Goal: Communication & Community: Answer question/provide support

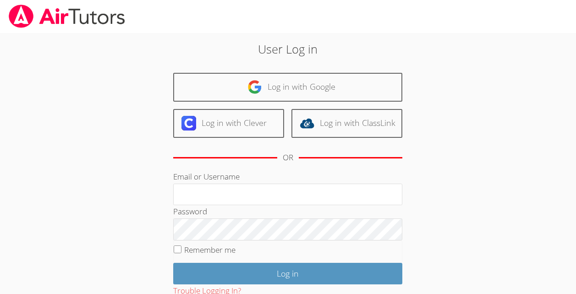
click at [391, 66] on div "User Log in Log in with Google Log in with Clever Log in with ClassLink OR Emai…" at bounding box center [287, 191] width 311 height 303
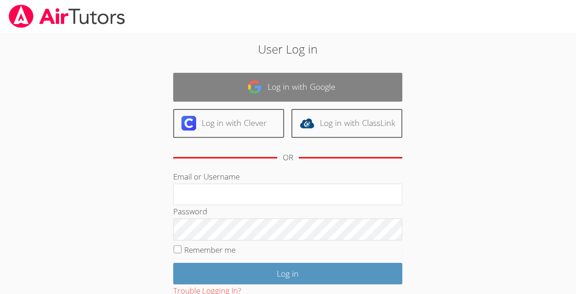
click at [327, 101] on link "Log in with Google" at bounding box center [287, 87] width 229 height 29
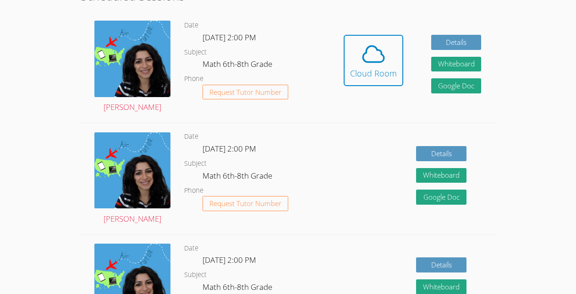
scroll to position [209, 0]
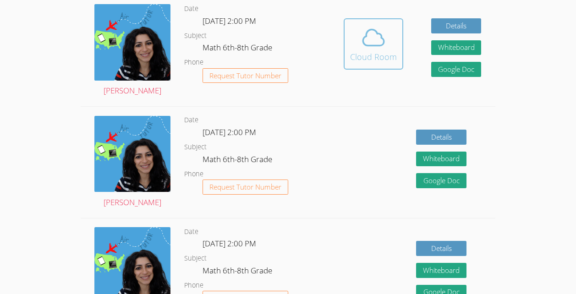
click at [381, 63] on div "Cloud Room" at bounding box center [373, 56] width 47 height 13
click at [381, 34] on icon at bounding box center [373, 38] width 26 height 26
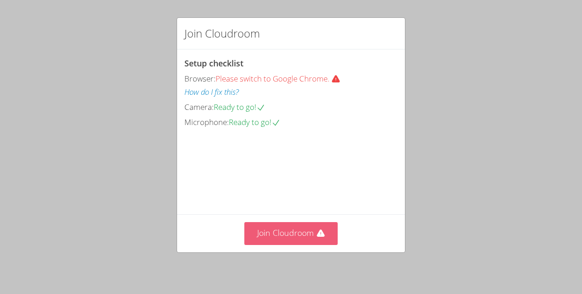
click at [259, 224] on button "Join Cloudroom" at bounding box center [291, 233] width 94 height 22
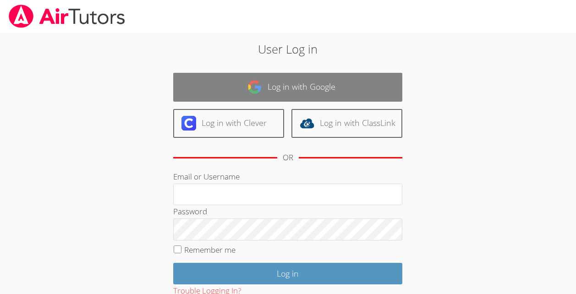
click at [235, 77] on link "Log in with Google" at bounding box center [287, 87] width 229 height 29
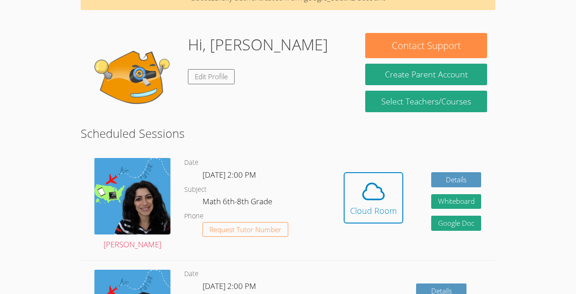
scroll to position [56, 0]
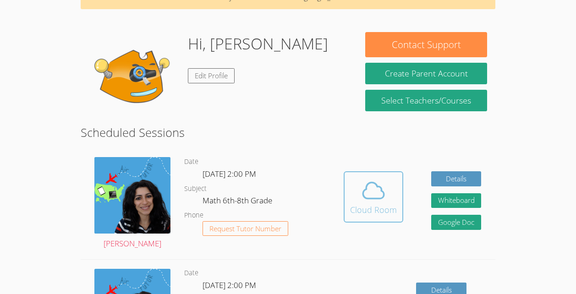
click at [380, 195] on icon at bounding box center [373, 191] width 26 height 26
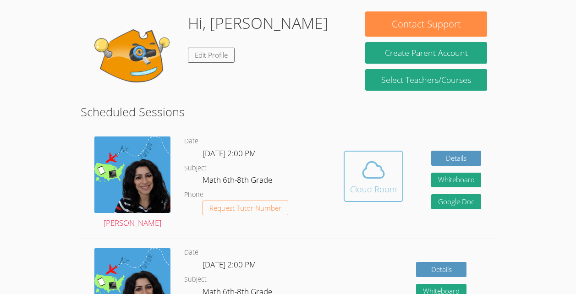
scroll to position [92, 0]
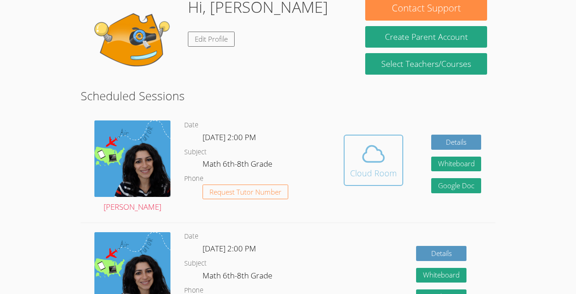
click at [373, 163] on icon at bounding box center [373, 154] width 26 height 26
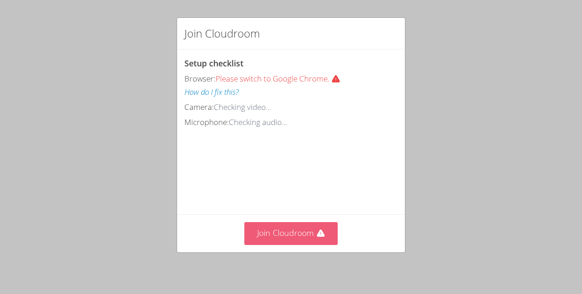
click at [313, 242] on button "Join Cloudroom" at bounding box center [291, 233] width 94 height 22
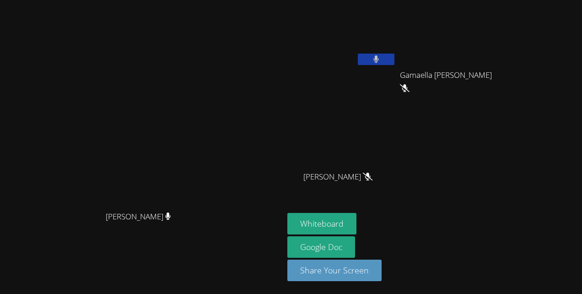
click at [489, 177] on div "James Demajeur Gamaella Jean Gamaella Jean Abigaelle Poustin Abigaelle Poustin" at bounding box center [399, 104] width 222 height 200
click at [492, 182] on div "James Demajeur Gamaella Jean Gamaella Jean Abigaelle Poustin Abigaelle Poustin" at bounding box center [399, 104] width 222 height 200
click at [459, 58] on video at bounding box center [454, 34] width 109 height 61
click at [410, 84] on icon at bounding box center [405, 88] width 10 height 8
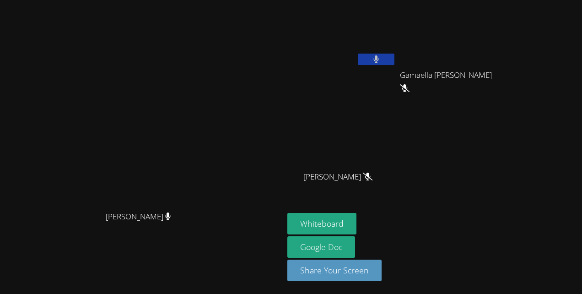
click at [410, 84] on icon at bounding box center [405, 88] width 10 height 8
click at [468, 73] on div "Gamaella [PERSON_NAME]" at bounding box center [454, 83] width 109 height 37
click at [470, 74] on div "Gamaella [PERSON_NAME]" at bounding box center [454, 83] width 109 height 37
click at [473, 72] on div "Gamaella [PERSON_NAME]" at bounding box center [454, 83] width 109 height 37
click at [481, 71] on div "Gamaella [PERSON_NAME]" at bounding box center [454, 83] width 109 height 37
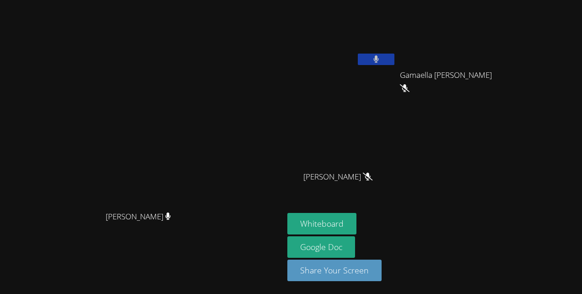
click at [490, 64] on video at bounding box center [454, 34] width 109 height 61
click at [487, 63] on video at bounding box center [454, 34] width 109 height 61
click at [298, 214] on button "Whiteboard" at bounding box center [322, 224] width 69 height 22
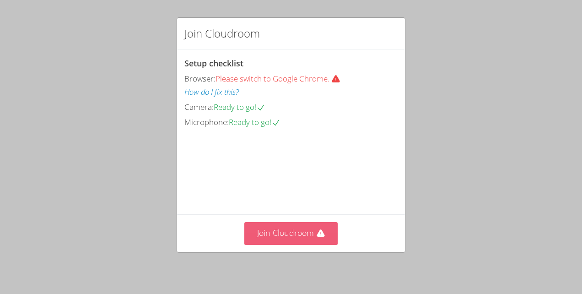
click at [293, 239] on button "Join Cloudroom" at bounding box center [291, 233] width 94 height 22
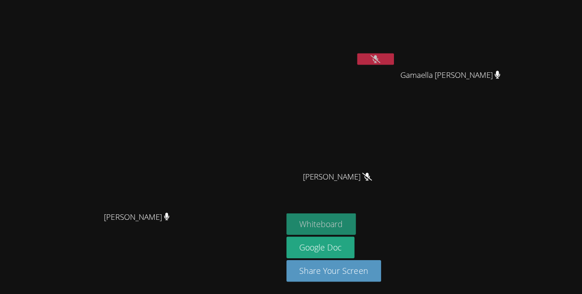
click at [357, 226] on button "Whiteboard" at bounding box center [322, 224] width 69 height 22
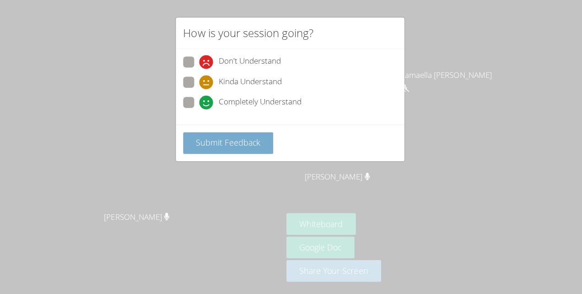
click at [235, 146] on span "Submit Feedback" at bounding box center [229, 142] width 64 height 11
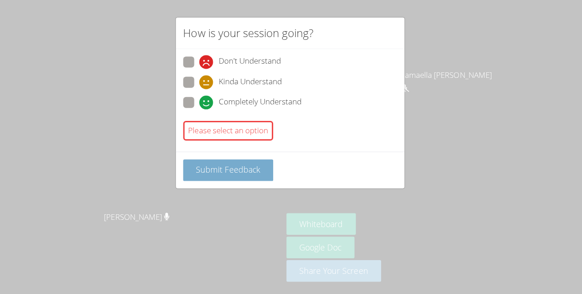
click at [239, 176] on button "Submit Feedback" at bounding box center [230, 170] width 90 height 22
click at [235, 125] on div "Please select an option" at bounding box center [230, 131] width 90 height 20
click at [201, 109] on span at bounding box center [201, 109] width 0 height 0
click at [201, 102] on input "Completely Understand" at bounding box center [205, 101] width 8 height 8
radio input "true"
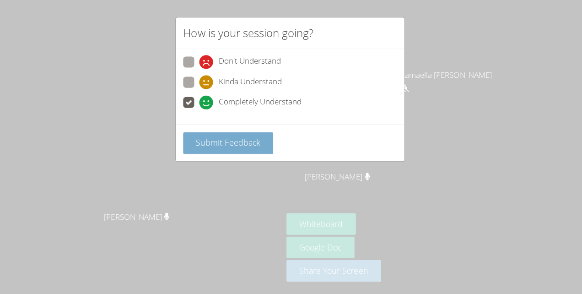
click at [212, 139] on span "Submit Feedback" at bounding box center [229, 142] width 64 height 11
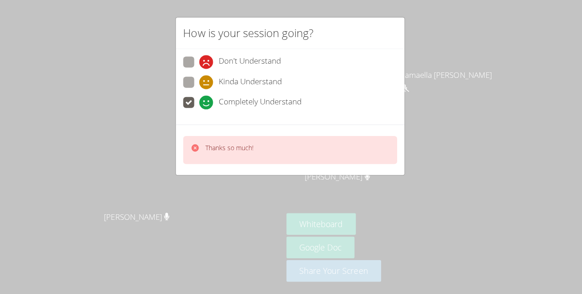
click at [201, 89] on span at bounding box center [201, 89] width 0 height 0
click at [201, 79] on input "Kinda Understand" at bounding box center [205, 81] width 8 height 8
radio input "true"
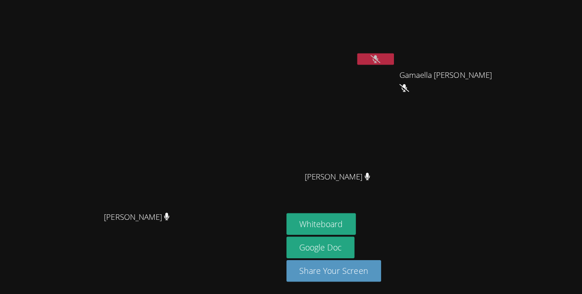
click at [211, 146] on video at bounding box center [141, 129] width 137 height 156
click at [396, 37] on video at bounding box center [342, 34] width 109 height 61
